Goal: Task Accomplishment & Management: Manage account settings

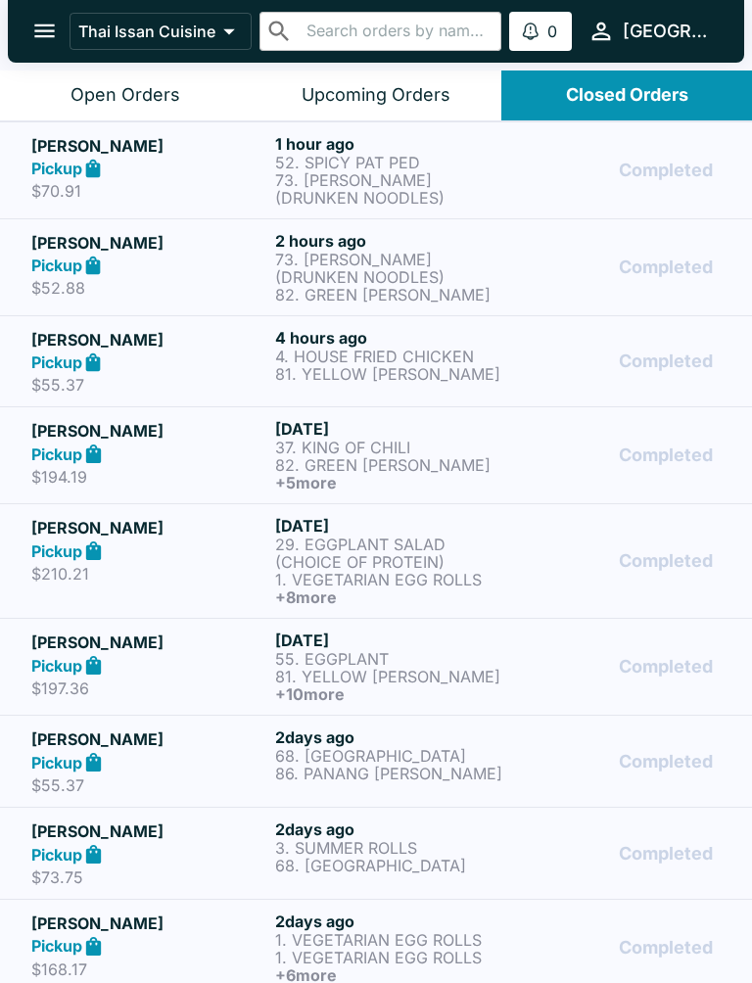
click at [179, 141] on h5 "[PERSON_NAME]" at bounding box center [149, 145] width 236 height 23
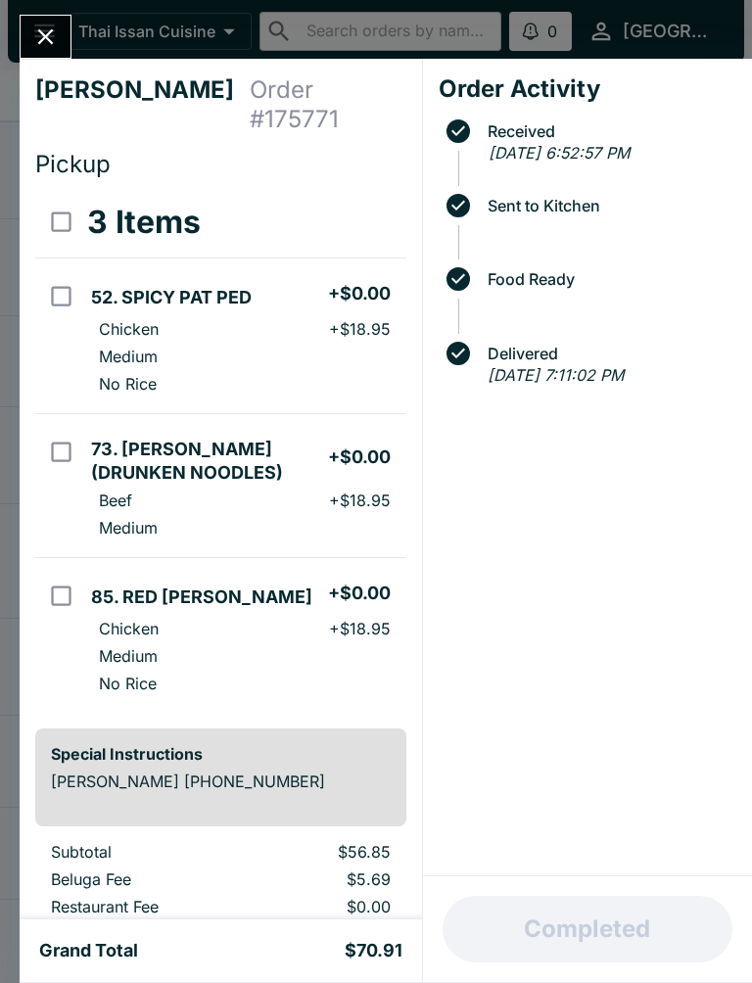
click at [62, 414] on td "orders table" at bounding box center [59, 486] width 48 height 144
click at [357, 198] on button "Refund" at bounding box center [352, 222] width 101 height 49
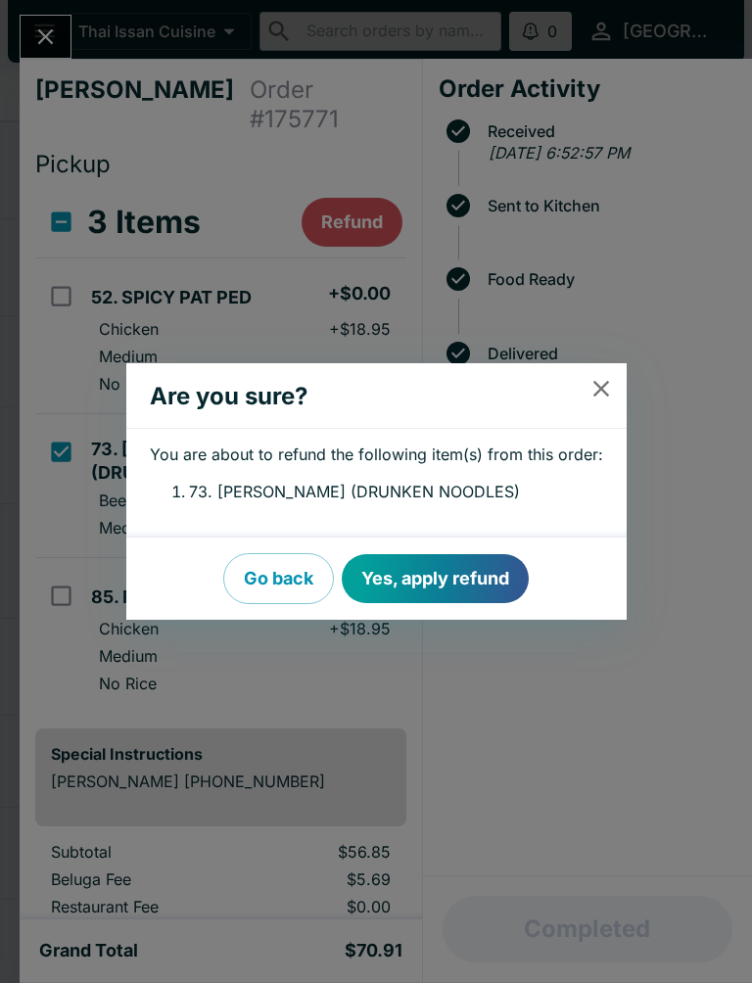
click at [451, 566] on button "Yes, apply refund" at bounding box center [435, 578] width 187 height 49
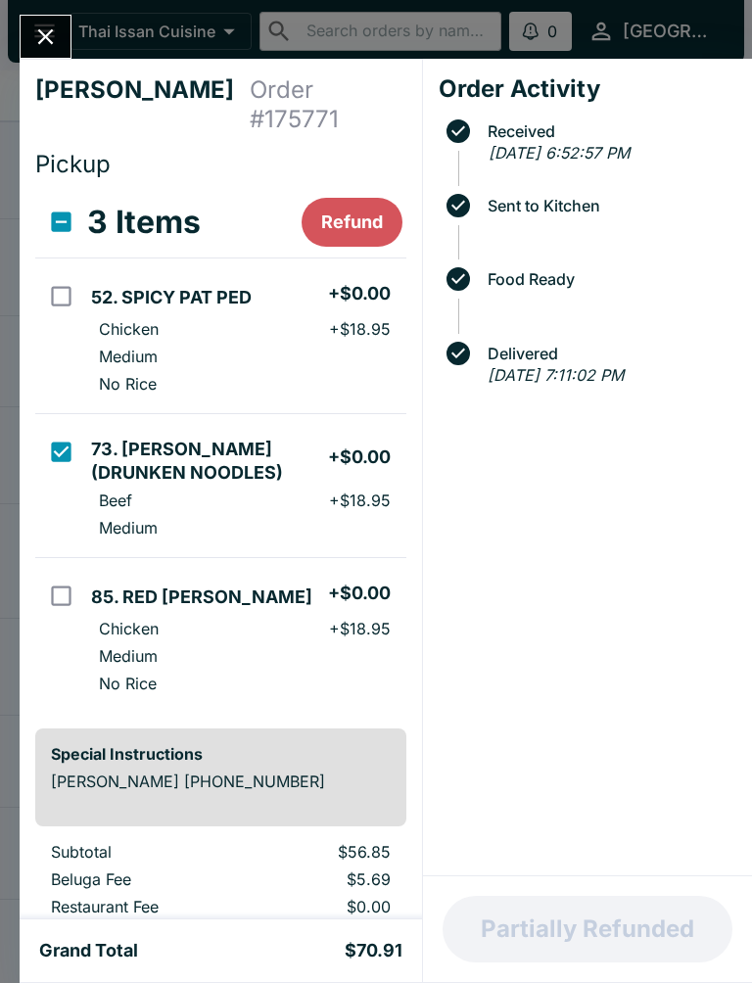
checkbox input "false"
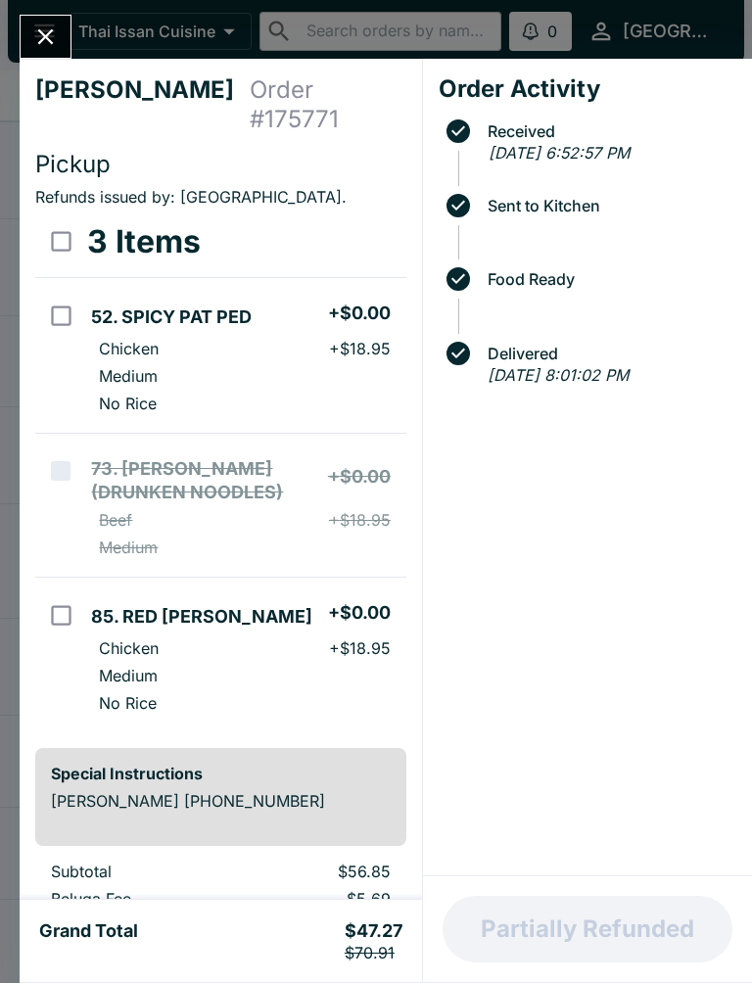
click at [42, 5] on div "[PERSON_NAME] Order # 175771 Pickup Refunds issued by: thaiissan . 3 Items 52. …" at bounding box center [376, 491] width 752 height 983
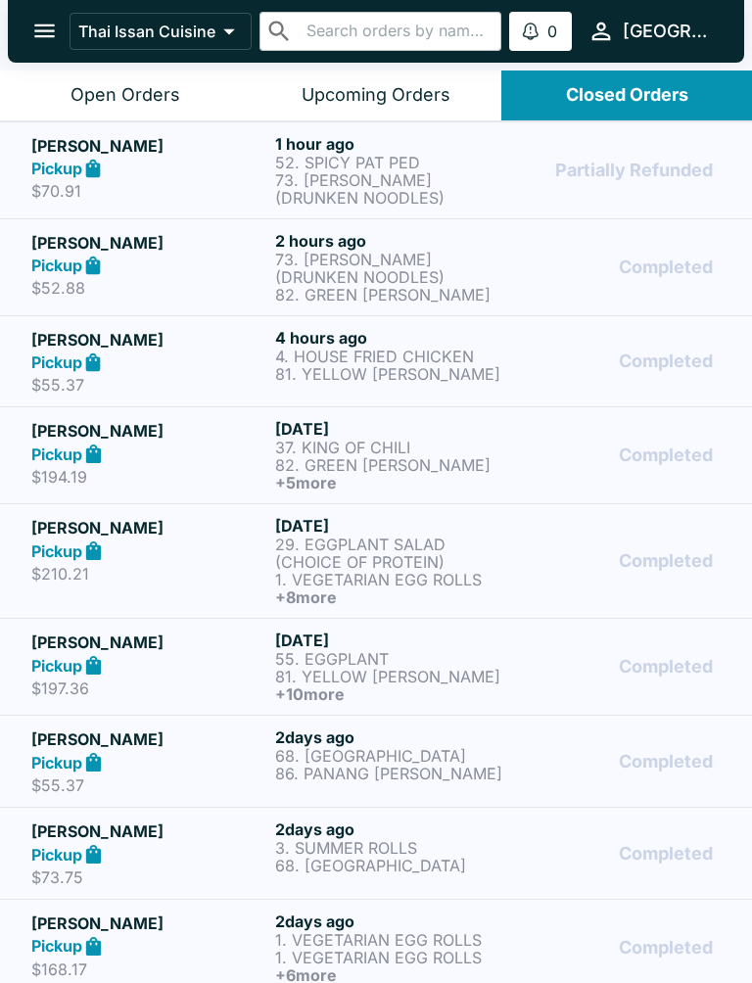
click at [121, 87] on div "Open Orders" at bounding box center [125, 95] width 110 height 23
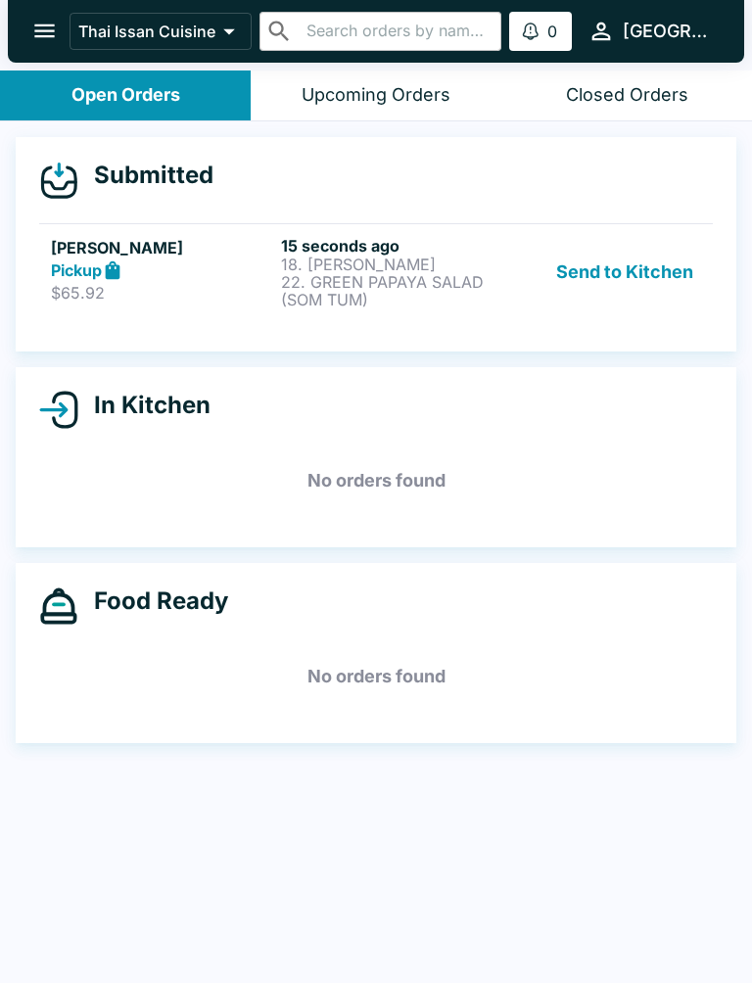
click at [634, 296] on button "Send to Kitchen" at bounding box center [624, 272] width 153 height 72
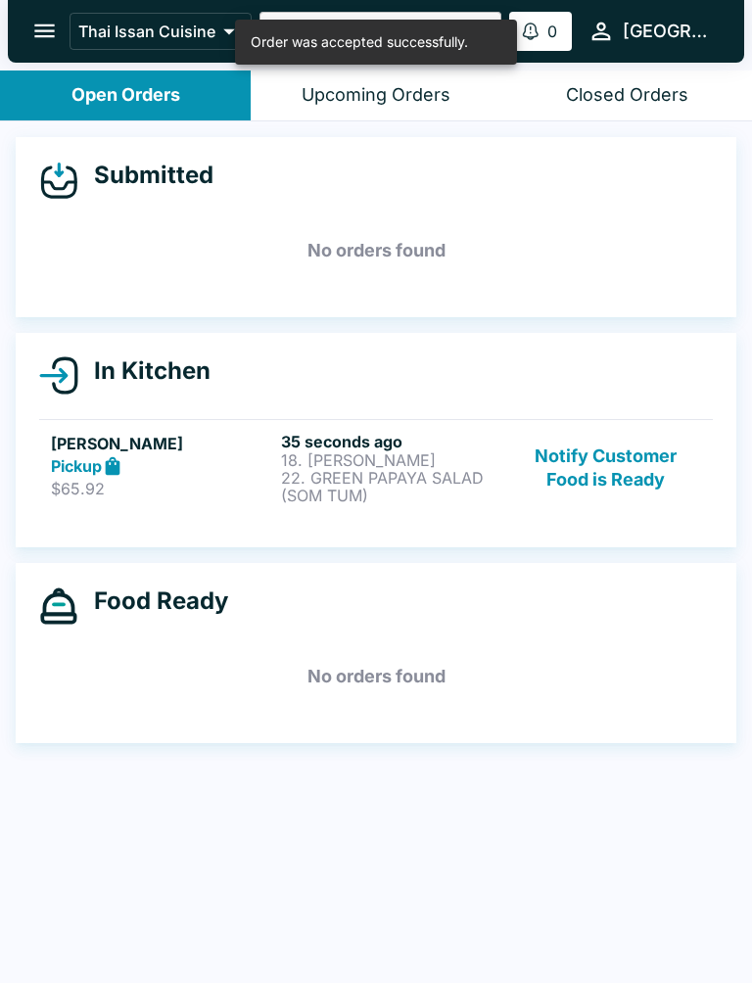
click at [217, 461] on div "Pickup" at bounding box center [162, 466] width 222 height 23
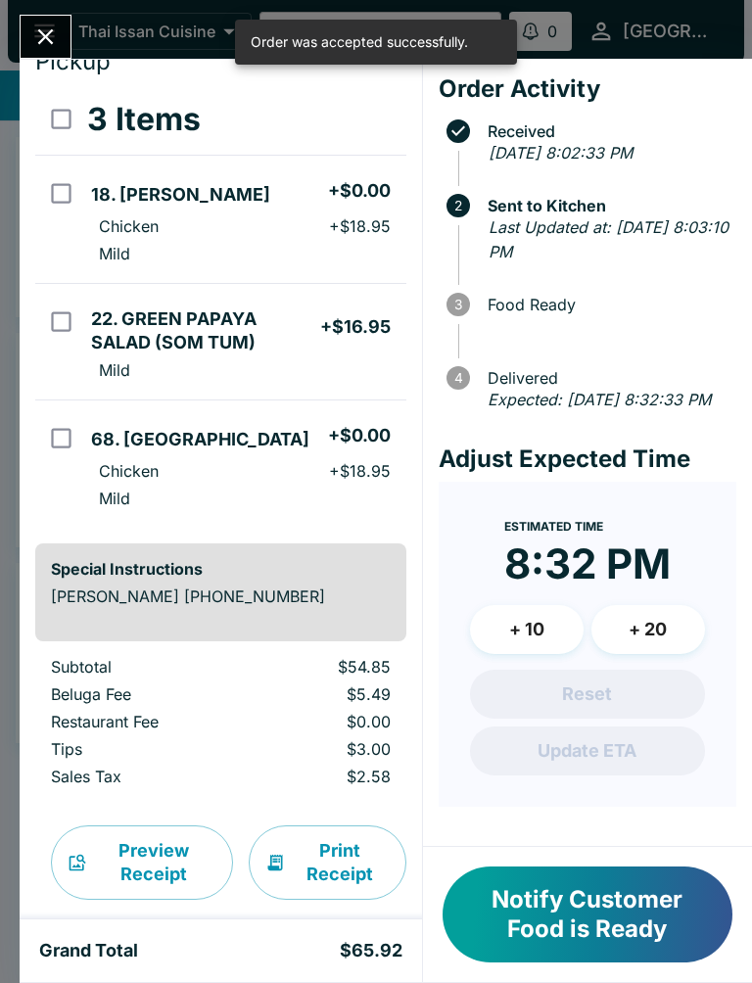
scroll to position [102, 0]
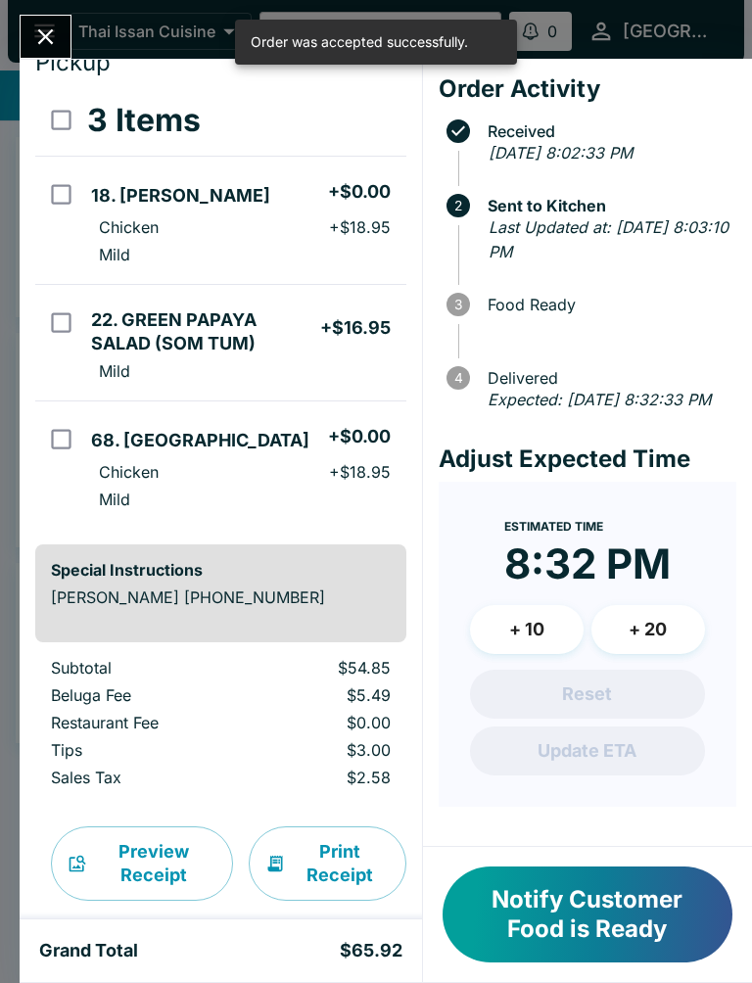
click at [295, 826] on button "Print Receipt" at bounding box center [328, 863] width 158 height 74
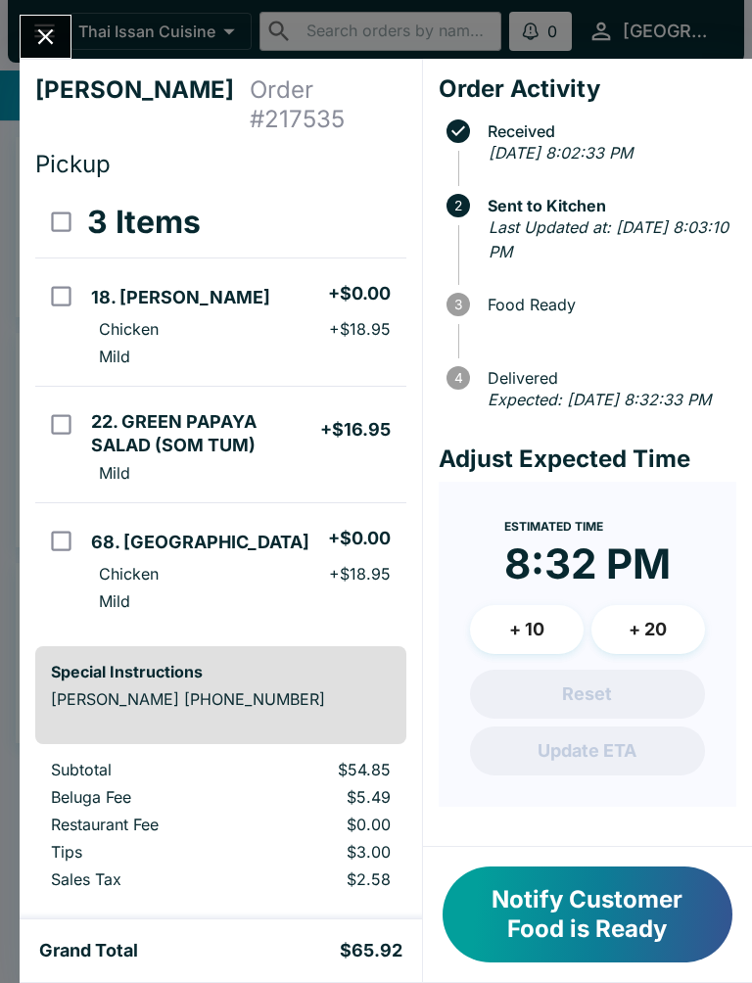
scroll to position [-2, 0]
click at [37, 40] on icon "Close" at bounding box center [45, 36] width 26 height 26
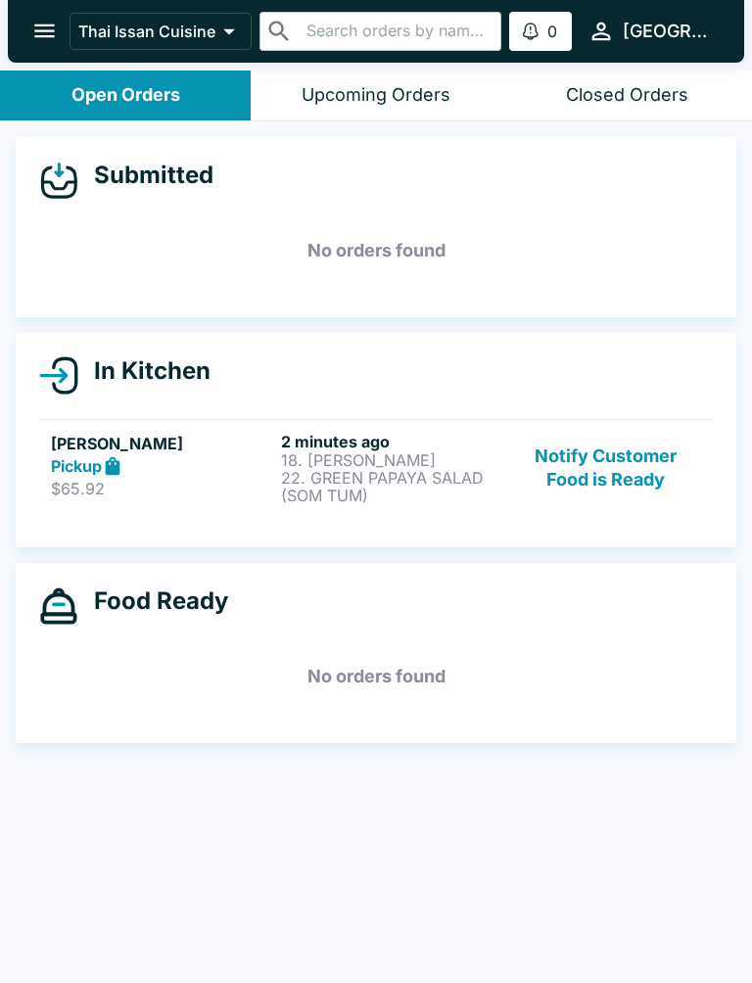
click at [611, 446] on button "Notify Customer Food is Ready" at bounding box center [606, 468] width 190 height 72
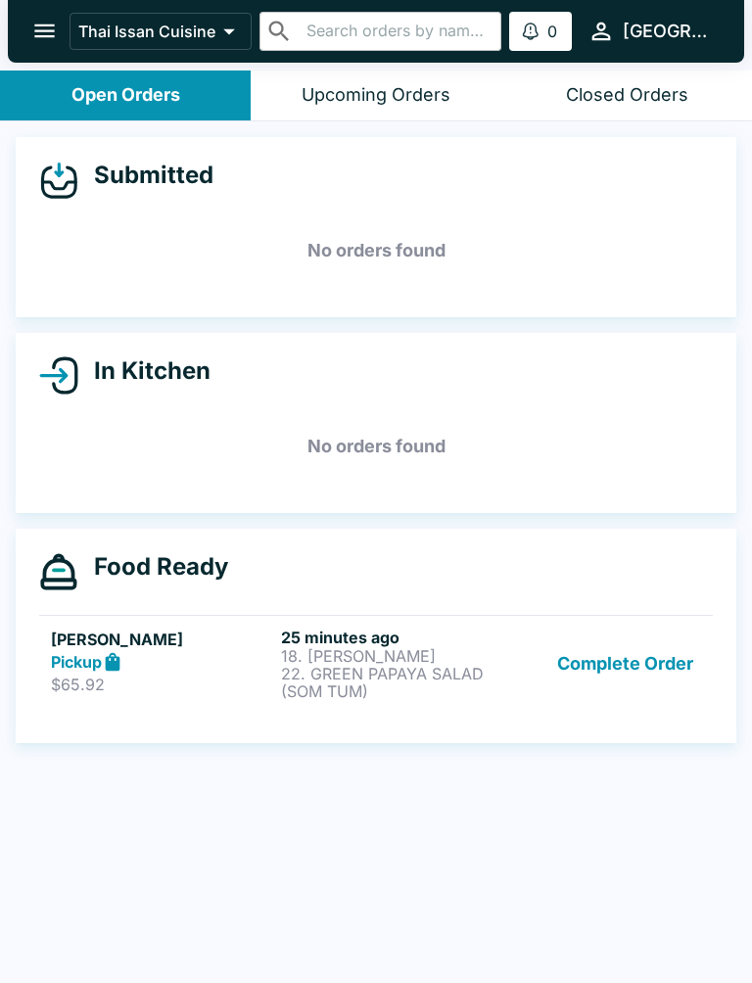
click at [655, 670] on button "Complete Order" at bounding box center [625, 664] width 152 height 72
